Goal: Transaction & Acquisition: Book appointment/travel/reservation

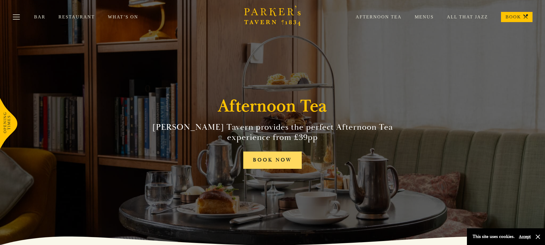
click at [289, 163] on link "BOOK NOW" at bounding box center [272, 160] width 58 height 17
click at [200, 101] on div "Afternoon Tea Parker’s Tavern provides the perfect Afternoon Tea experience fro…" at bounding box center [272, 122] width 341 height 245
click at [332, 109] on div "Afternoon Tea Parker’s Tavern provides the perfect Afternoon Tea experience fro…" at bounding box center [272, 122] width 341 height 245
click at [349, 47] on div "Afternoon Tea Parker’s Tavern provides the perfect Afternoon Tea experience fro…" at bounding box center [272, 122] width 341 height 245
click at [380, 16] on link "Afternoon Tea" at bounding box center [372, 17] width 59 height 6
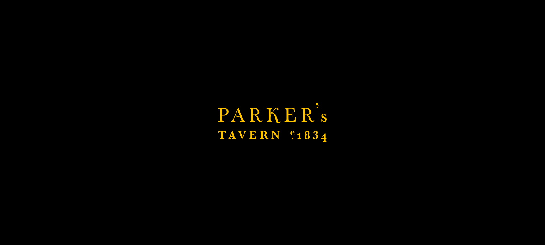
scroll to position [295, 0]
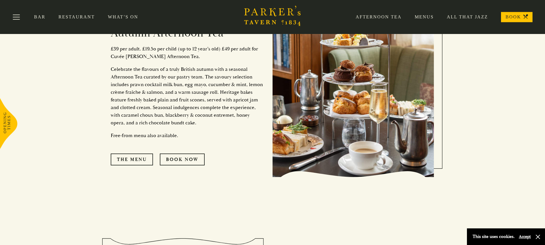
scroll to position [275, 0]
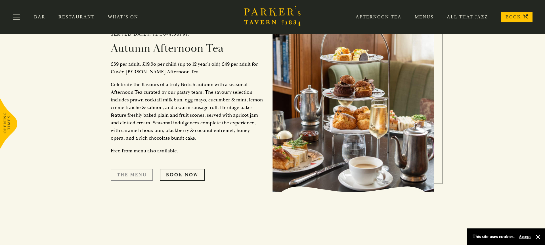
click at [137, 169] on link "The Menu" at bounding box center [132, 175] width 42 height 12
click at [183, 179] on link "Book Now" at bounding box center [182, 175] width 45 height 12
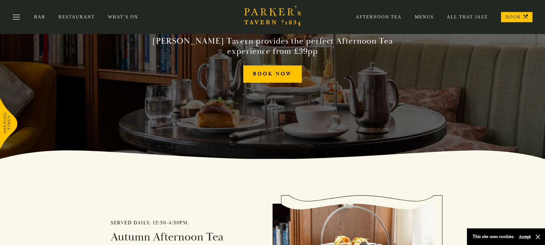
scroll to position [0, 0]
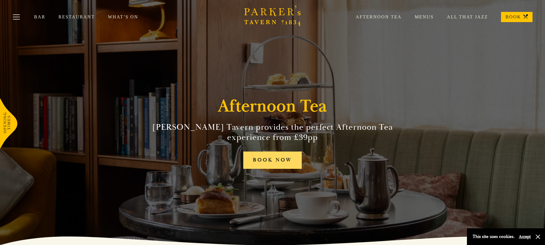
click at [260, 160] on link "BOOK NOW" at bounding box center [272, 160] width 58 height 17
